Goal: Transaction & Acquisition: Book appointment/travel/reservation

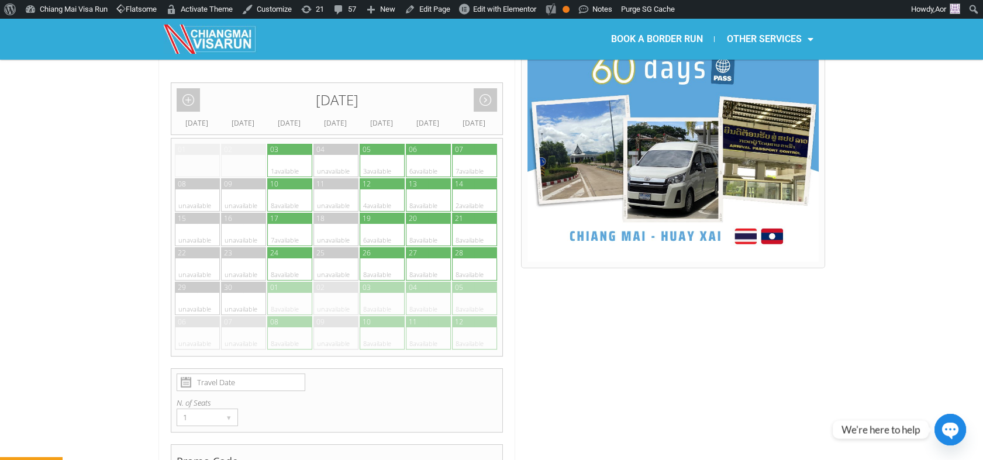
scroll to position [714, 0]
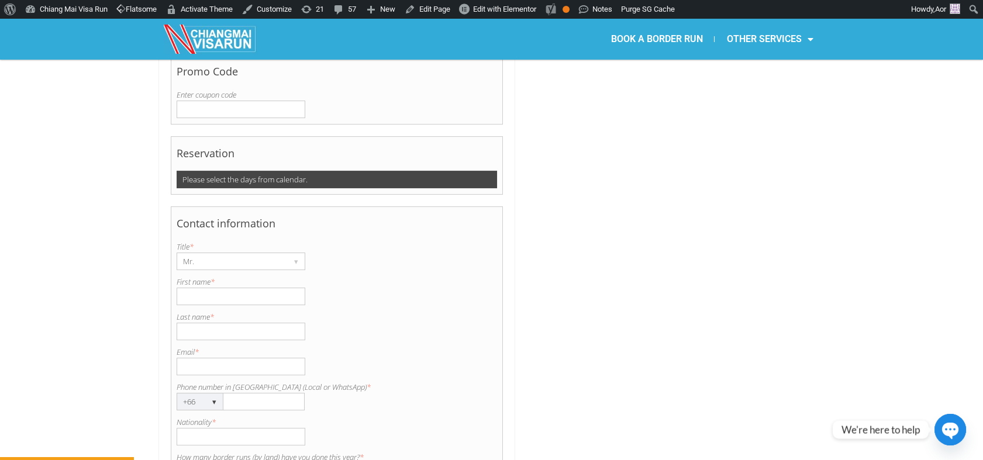
click at [202, 323] on input "Last name *" at bounding box center [241, 332] width 129 height 18
paste input "Guillossou"
type input "Guillossou"
type input "Gwendal"
type input "[EMAIL_ADDRESS][DOMAIN_NAME]"
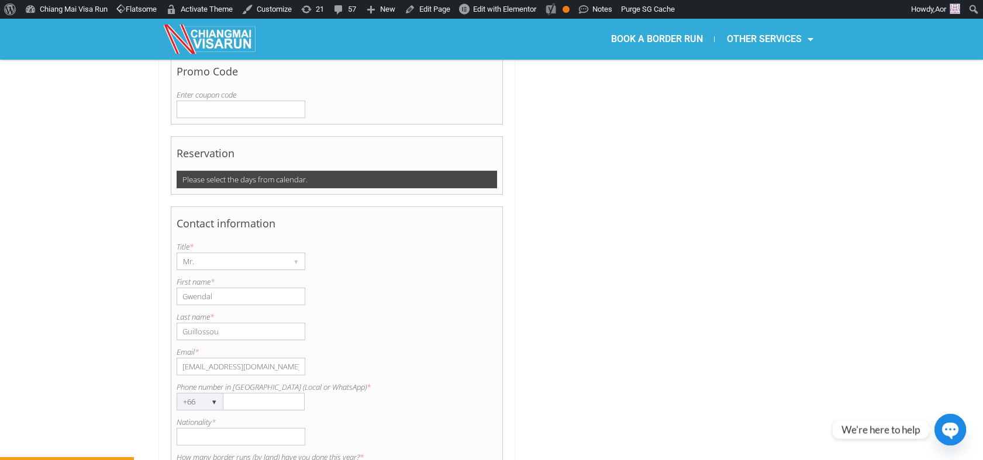
type input "0941153219"
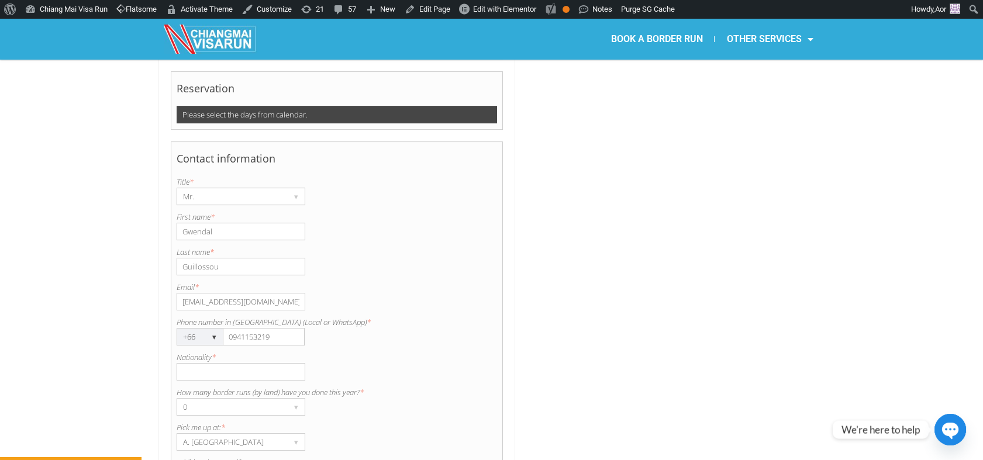
click at [209, 363] on input "Nationality *" at bounding box center [241, 372] width 129 height 18
type input "[GEOGRAPHIC_DATA]"
click at [215, 399] on div "0" at bounding box center [229, 407] width 105 height 16
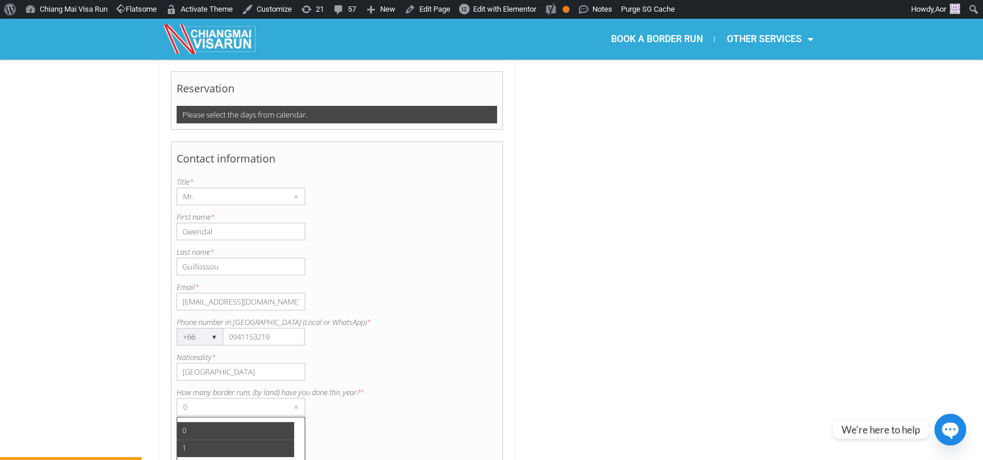
click at [205, 440] on li "1" at bounding box center [235, 449] width 117 height 18
click at [206, 434] on div "A. [GEOGRAPHIC_DATA]" at bounding box center [229, 442] width 105 height 16
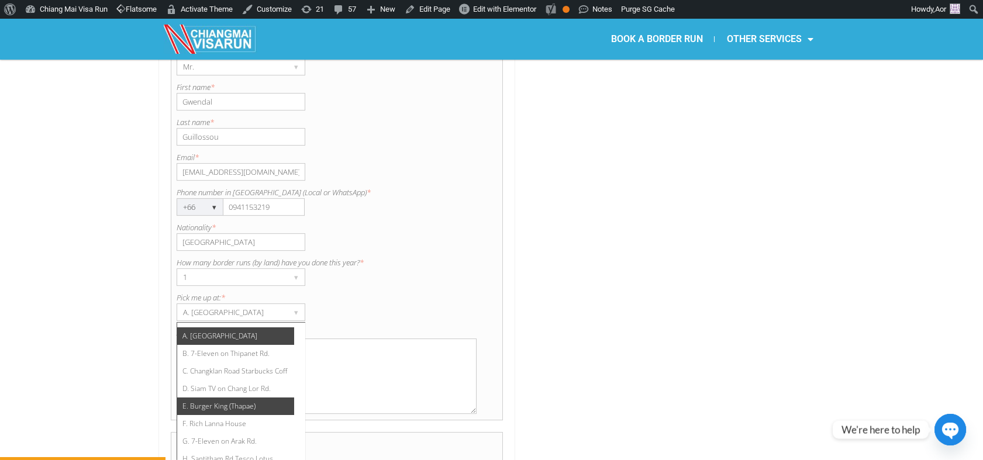
scroll to position [65, 0]
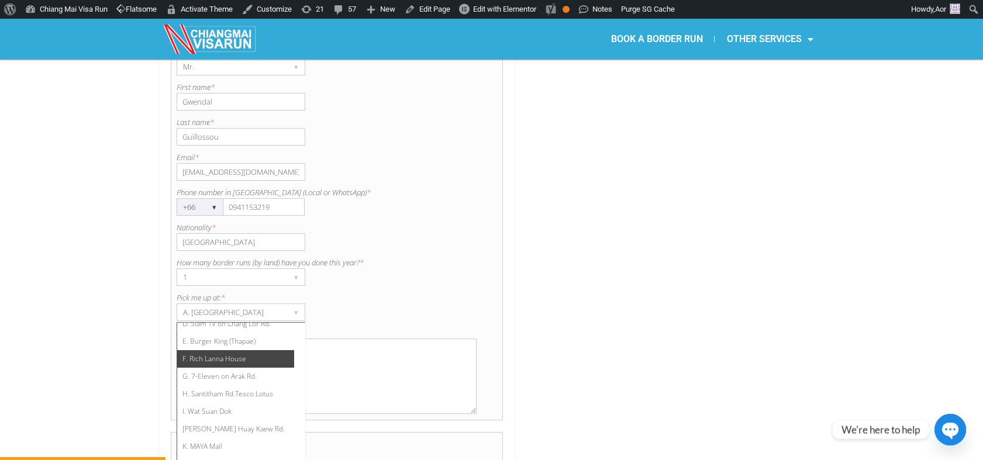
click at [220, 350] on li "F. Rich Lanna House" at bounding box center [235, 359] width 117 height 18
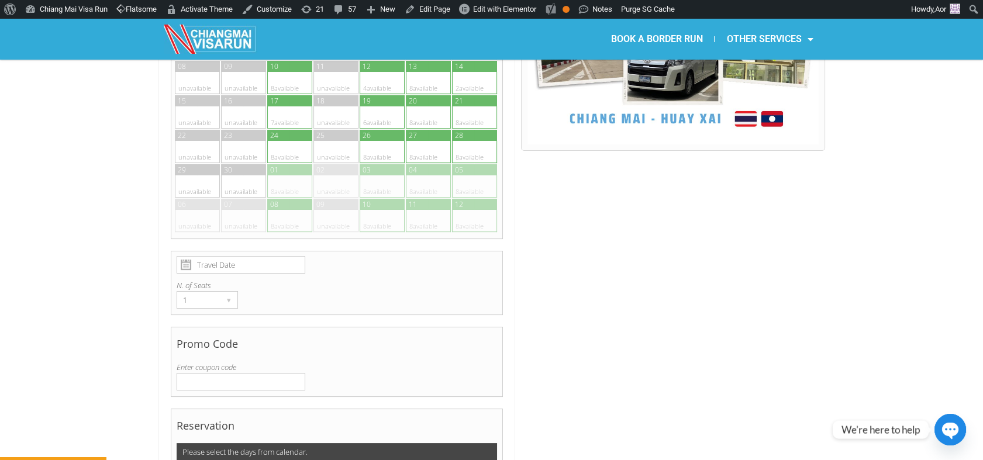
scroll to position [585, 0]
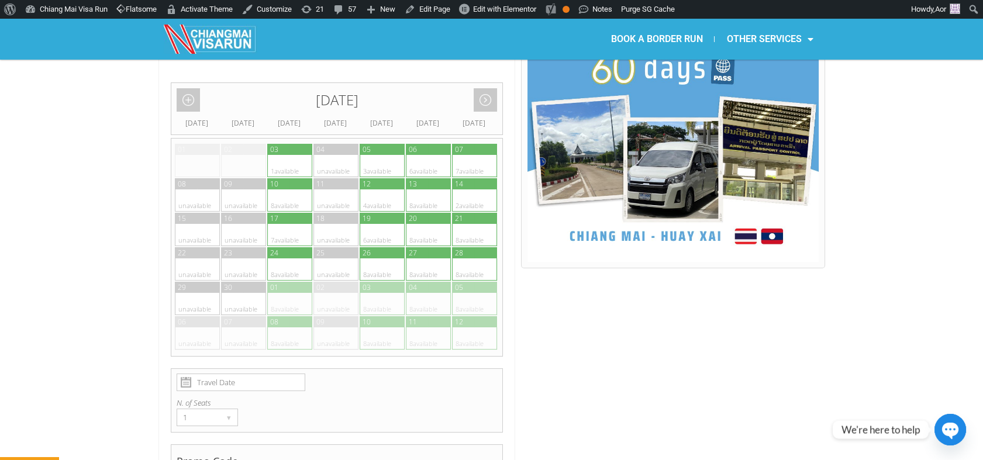
click at [278, 144] on div at bounding box center [278, 149] width 23 height 11
type input "[DATE]"
radio input "true"
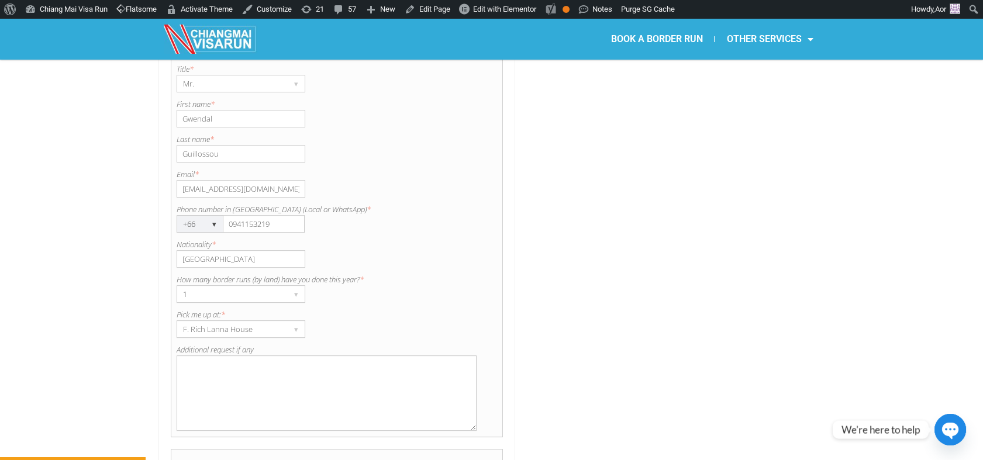
scroll to position [1008, 0]
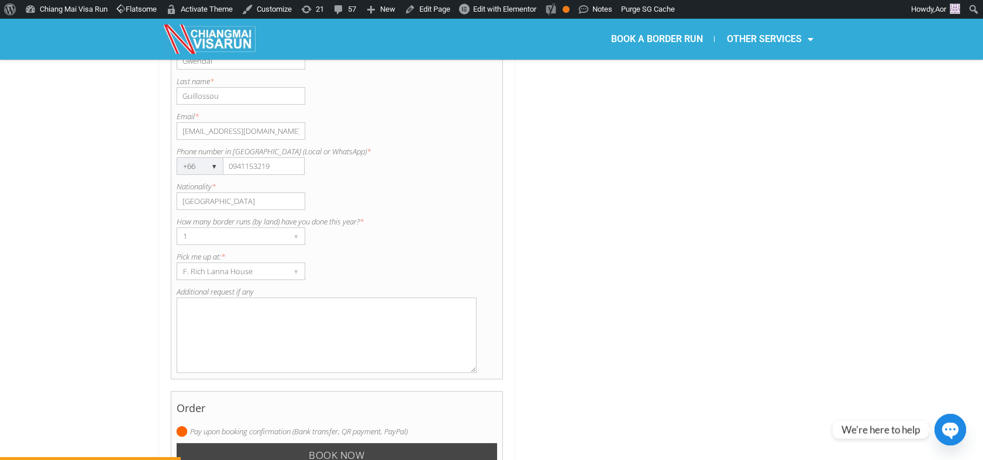
click at [365, 443] on input "Book now" at bounding box center [337, 455] width 321 height 25
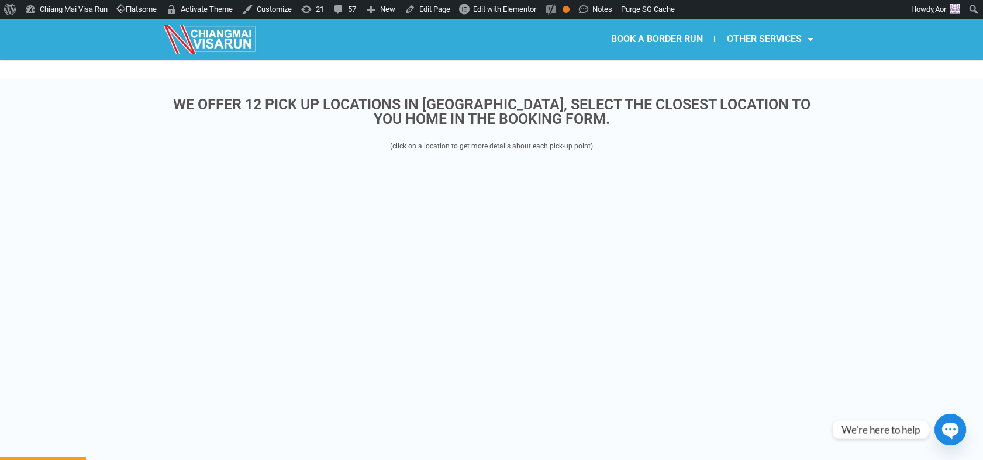
scroll to position [321, 0]
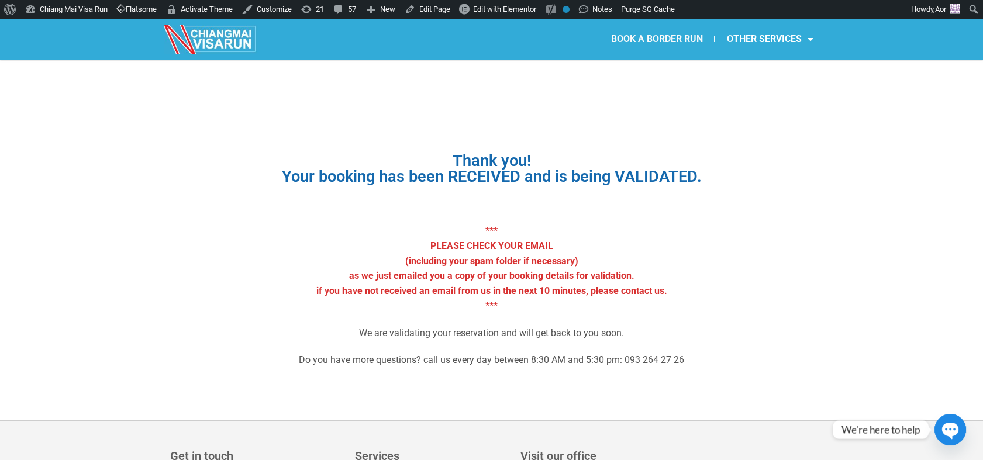
click at [631, 40] on link "BOOK A BORDER RUN" at bounding box center [656, 39] width 115 height 27
